Goal: Task Accomplishment & Management: Use online tool/utility

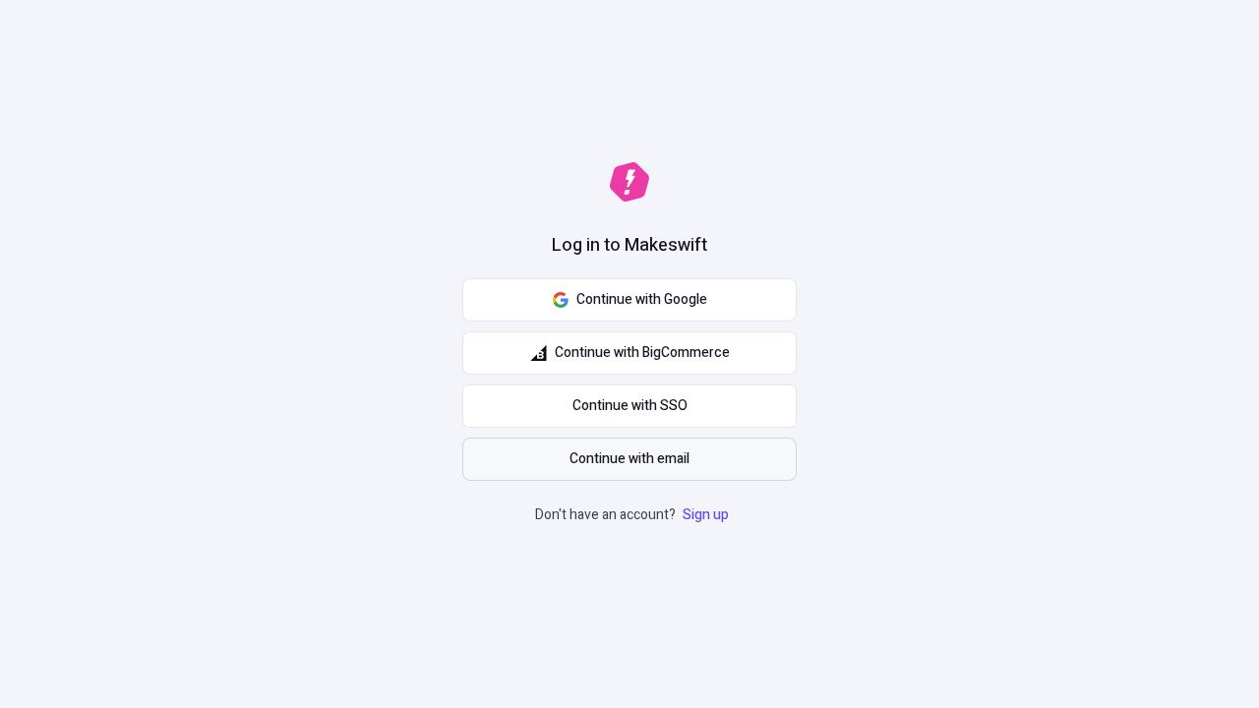
click at [630, 459] on span "Continue with email" at bounding box center [630, 460] width 120 height 22
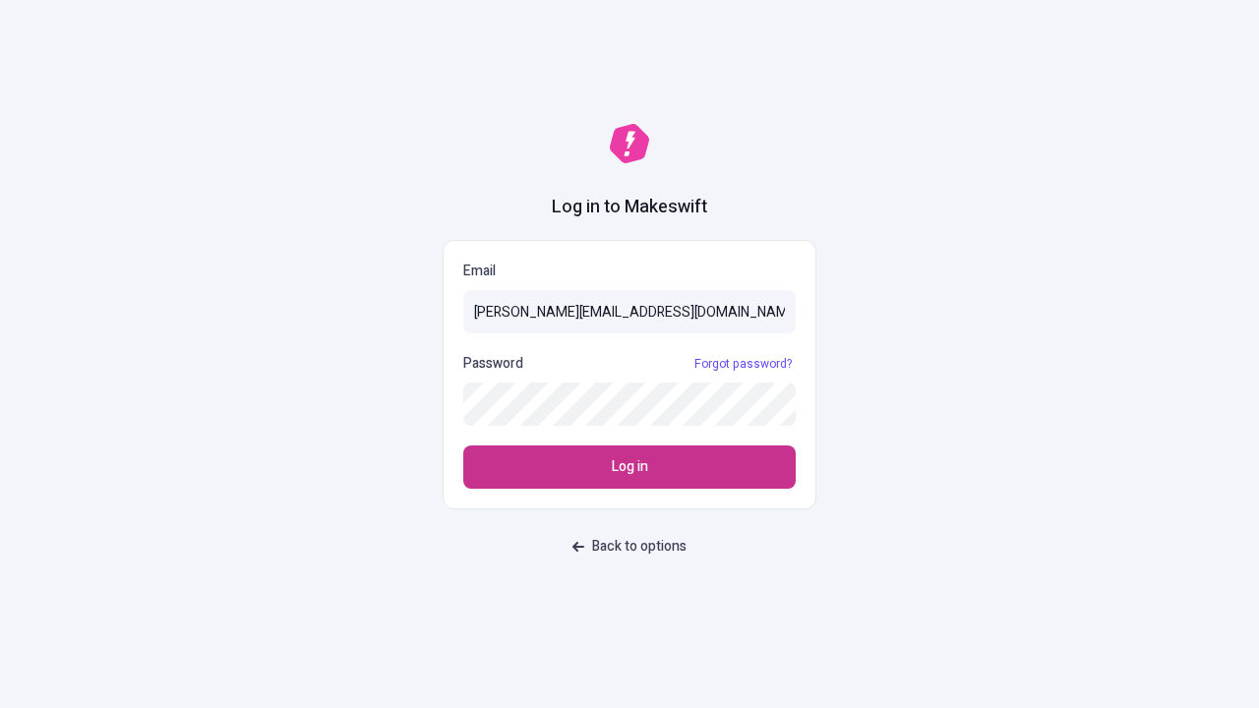
click at [630, 467] on span "Log in" at bounding box center [630, 468] width 36 height 22
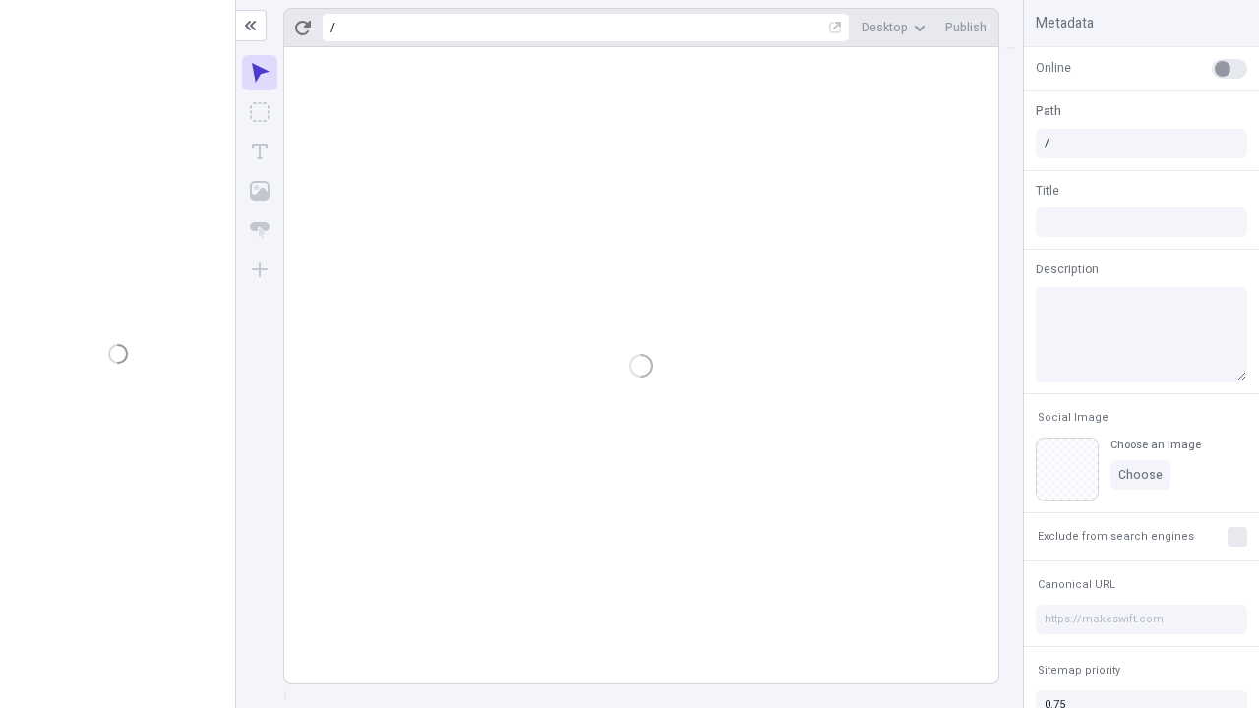
type input "/deep-link-acidus"
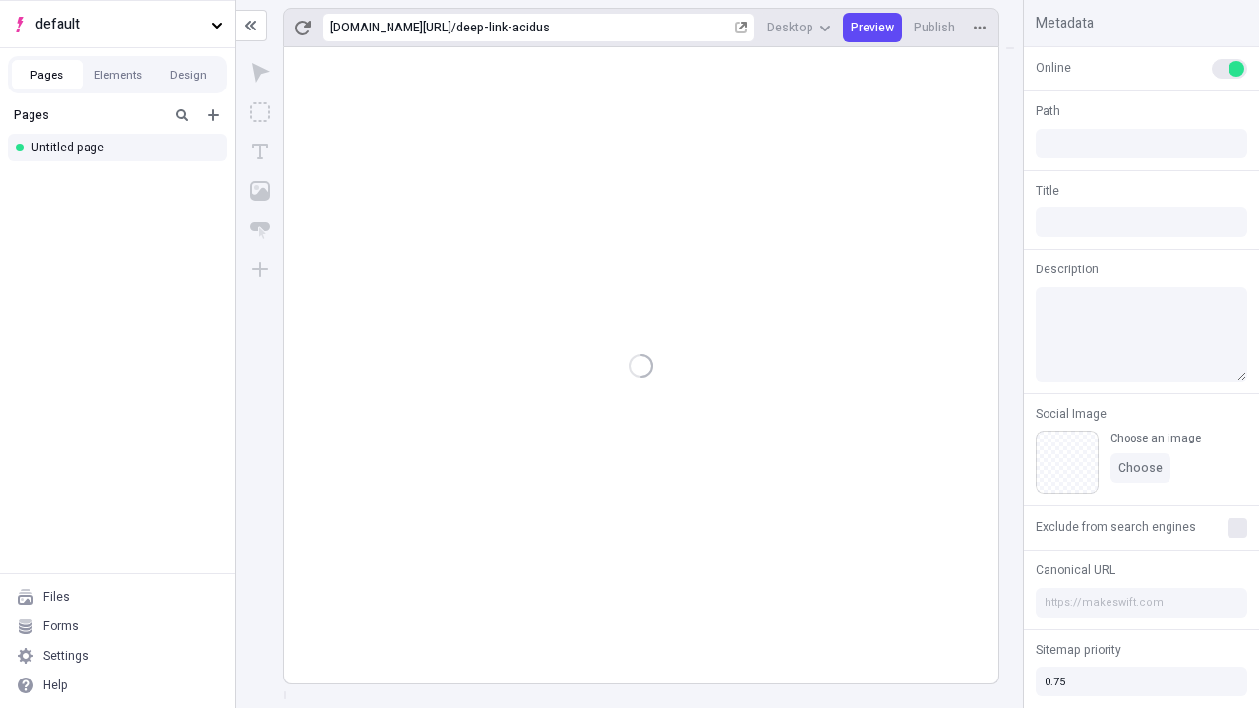
type input "/deep-link-acidus"
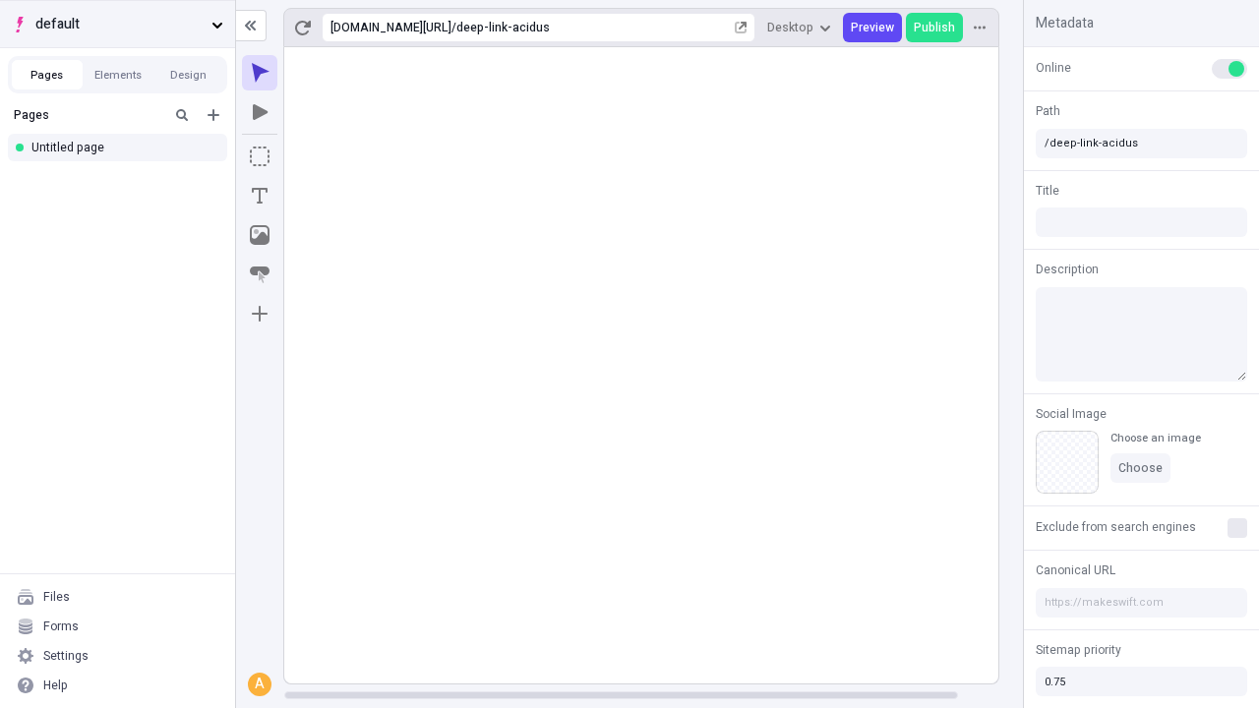
click at [117, 24] on span "default" at bounding box center [119, 25] width 168 height 22
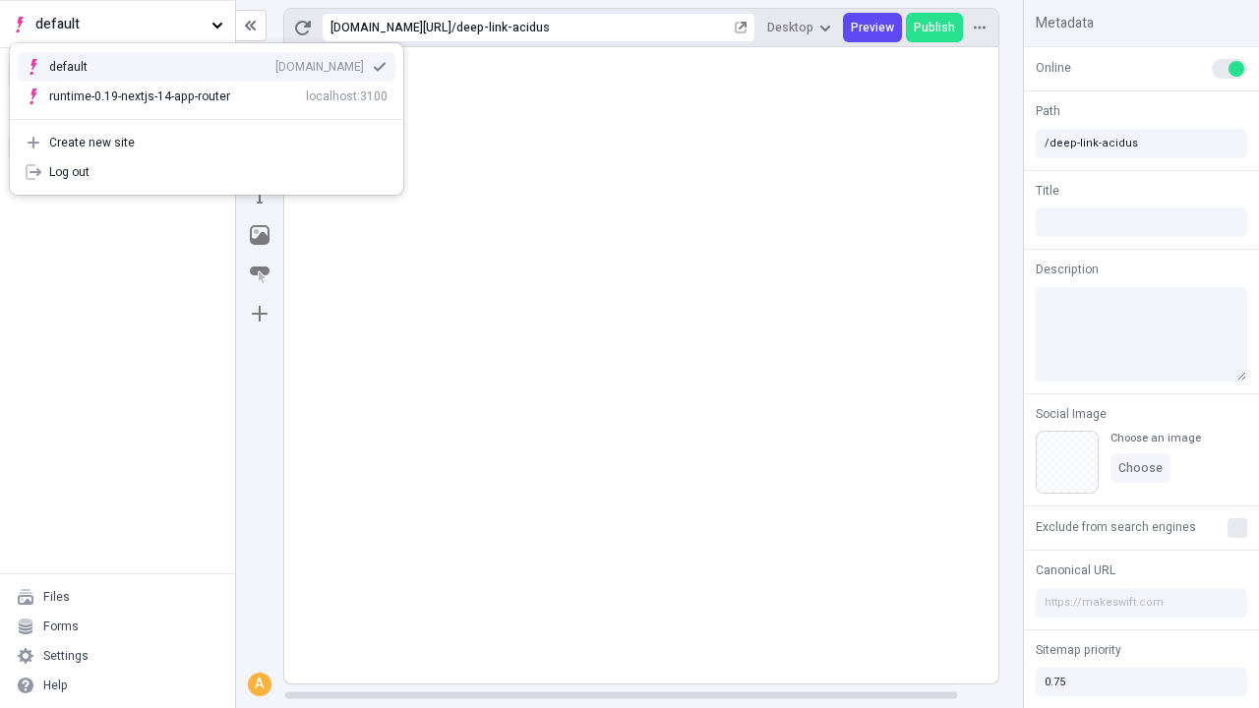
click at [275, 63] on div "qee9k4dy7d.staging.makeswift.site" at bounding box center [319, 67] width 89 height 16
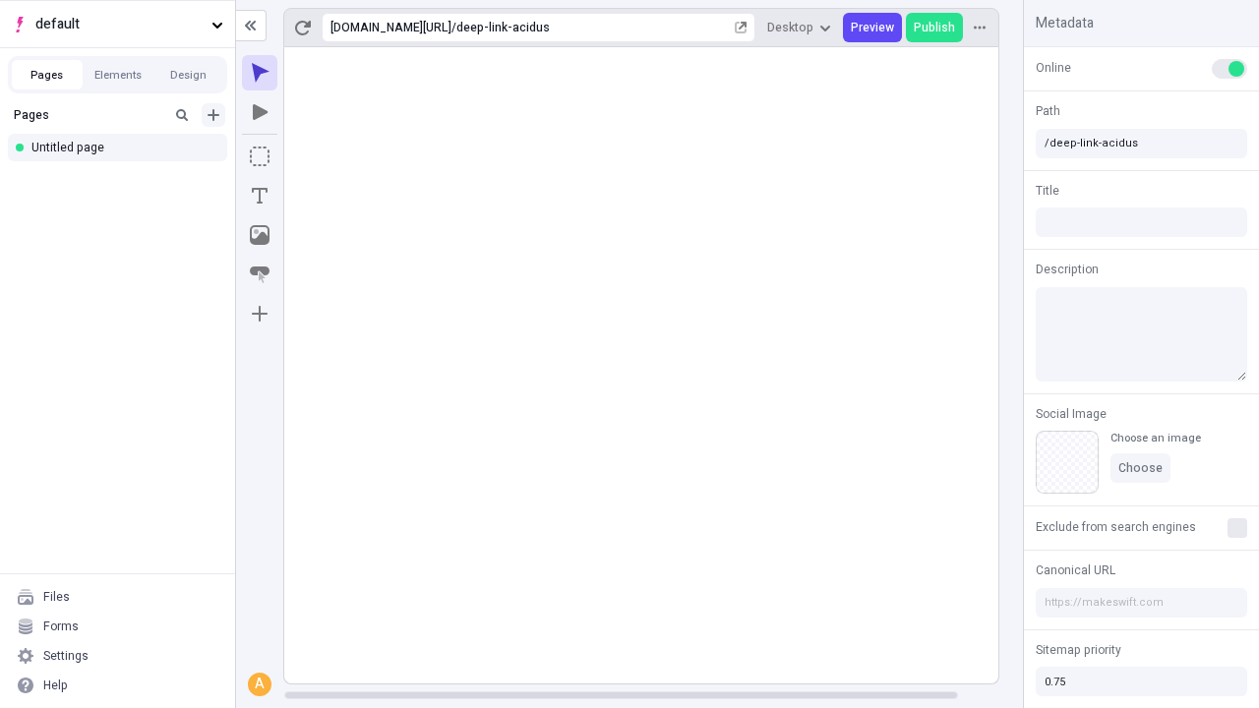
click at [214, 115] on icon "Add new" at bounding box center [214, 115] width 12 height 12
click at [123, 179] on div "Blank page" at bounding box center [123, 179] width 189 height 30
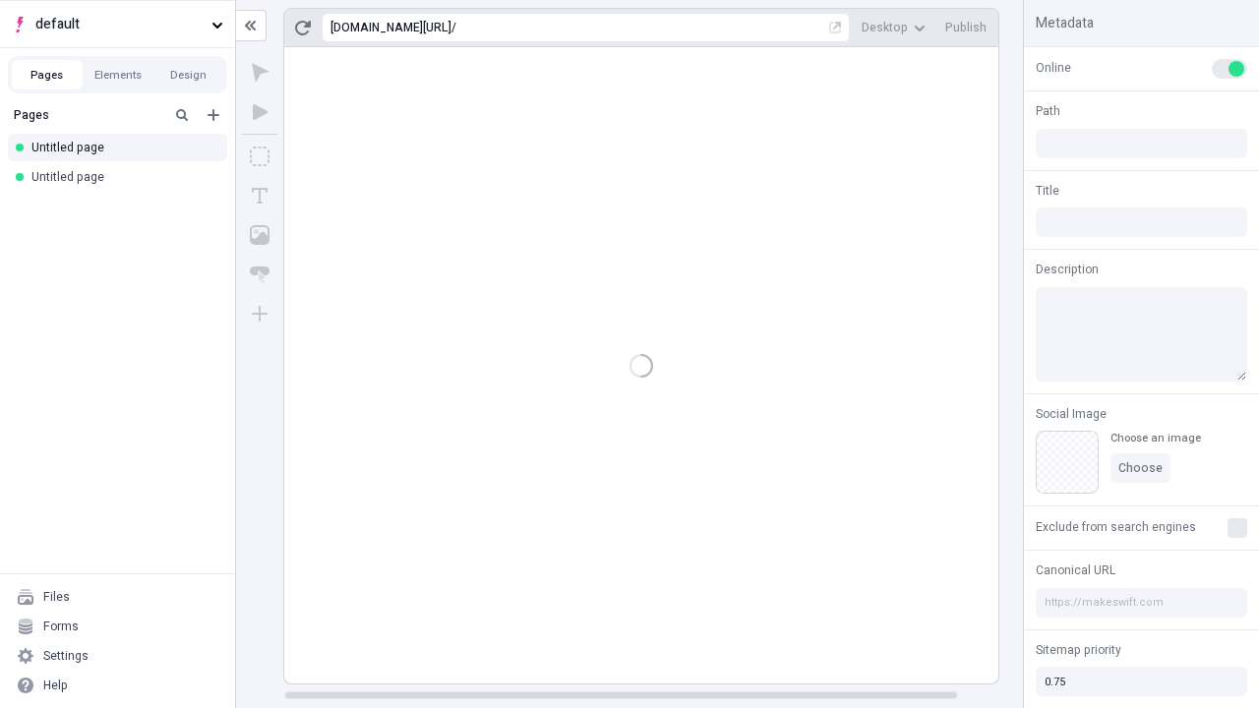
type input "/page"
